Goal: Task Accomplishment & Management: Manage account settings

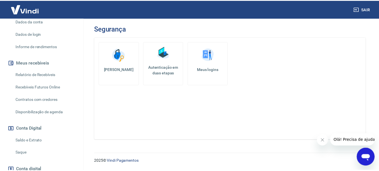
scroll to position [113, 0]
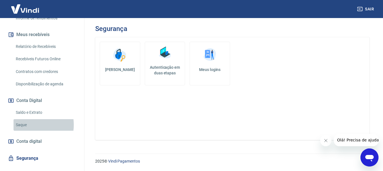
click at [25, 125] on link "Saque" at bounding box center [46, 125] width 64 height 12
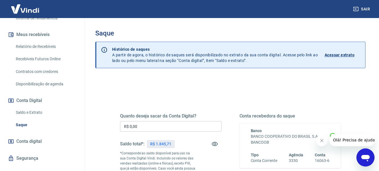
click at [159, 129] on input "R$ 0,00" at bounding box center [170, 126] width 101 height 10
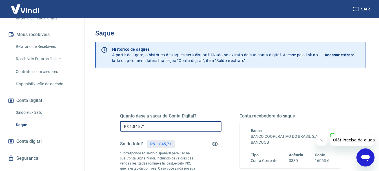
type input "R$ 1.845,71"
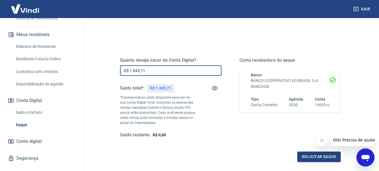
scroll to position [56, 0]
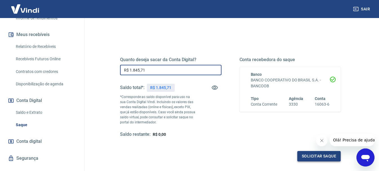
click at [305, 157] on button "Solicitar saque" at bounding box center [318, 156] width 43 height 10
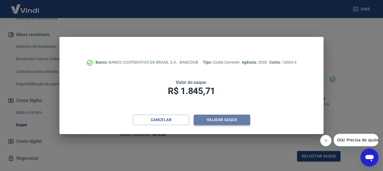
click at [221, 119] on button "Validar saque" at bounding box center [222, 120] width 56 height 10
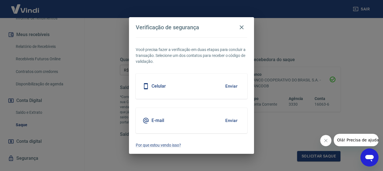
click at [228, 119] on button "Enviar" at bounding box center [231, 121] width 18 height 12
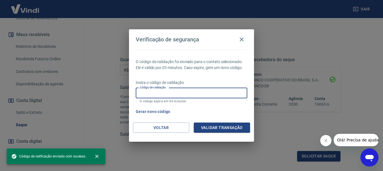
paste input "535713"
type input "535713"
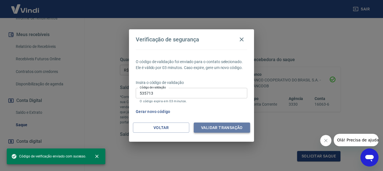
click at [211, 125] on button "Validar transação" at bounding box center [222, 128] width 56 height 10
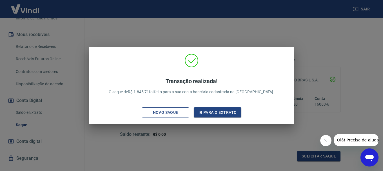
click at [180, 112] on div "Novo saque" at bounding box center [165, 112] width 39 height 7
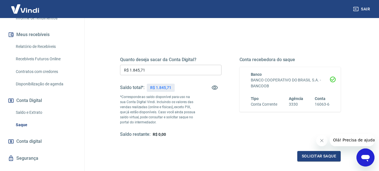
click at [36, 112] on link "Saldo e Extrato" at bounding box center [46, 113] width 64 height 12
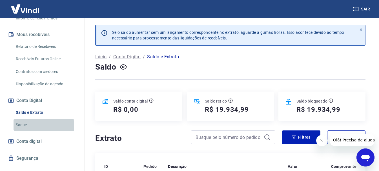
click at [27, 126] on link "Saque" at bounding box center [46, 125] width 64 height 12
